Goal: Task Accomplishment & Management: Use online tool/utility

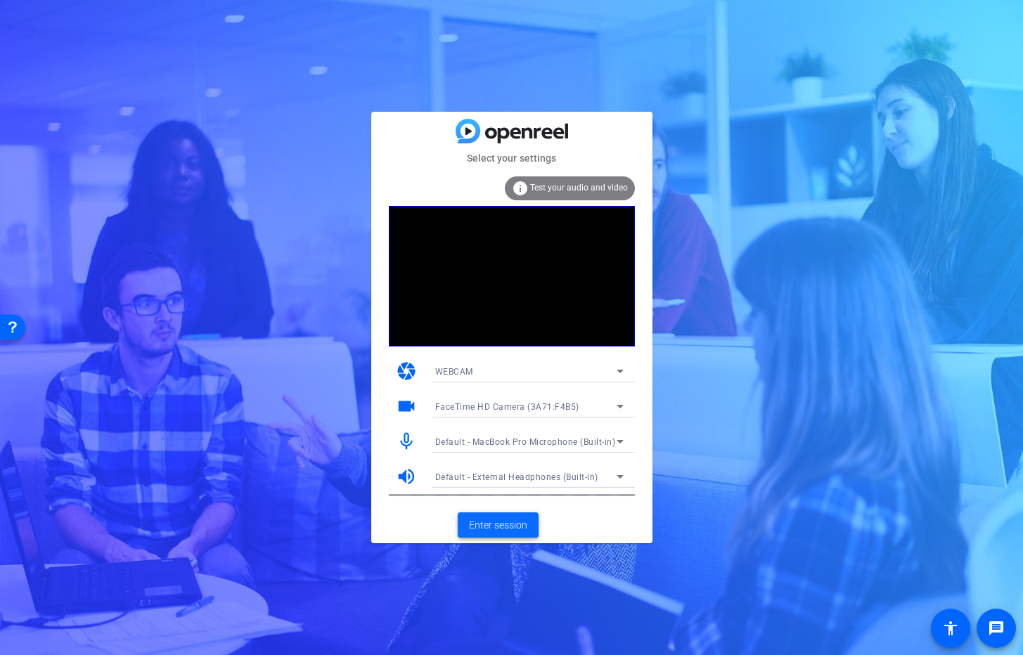
click at [503, 522] on span "Enter session" at bounding box center [498, 525] width 58 height 15
